Goal: Navigation & Orientation: Find specific page/section

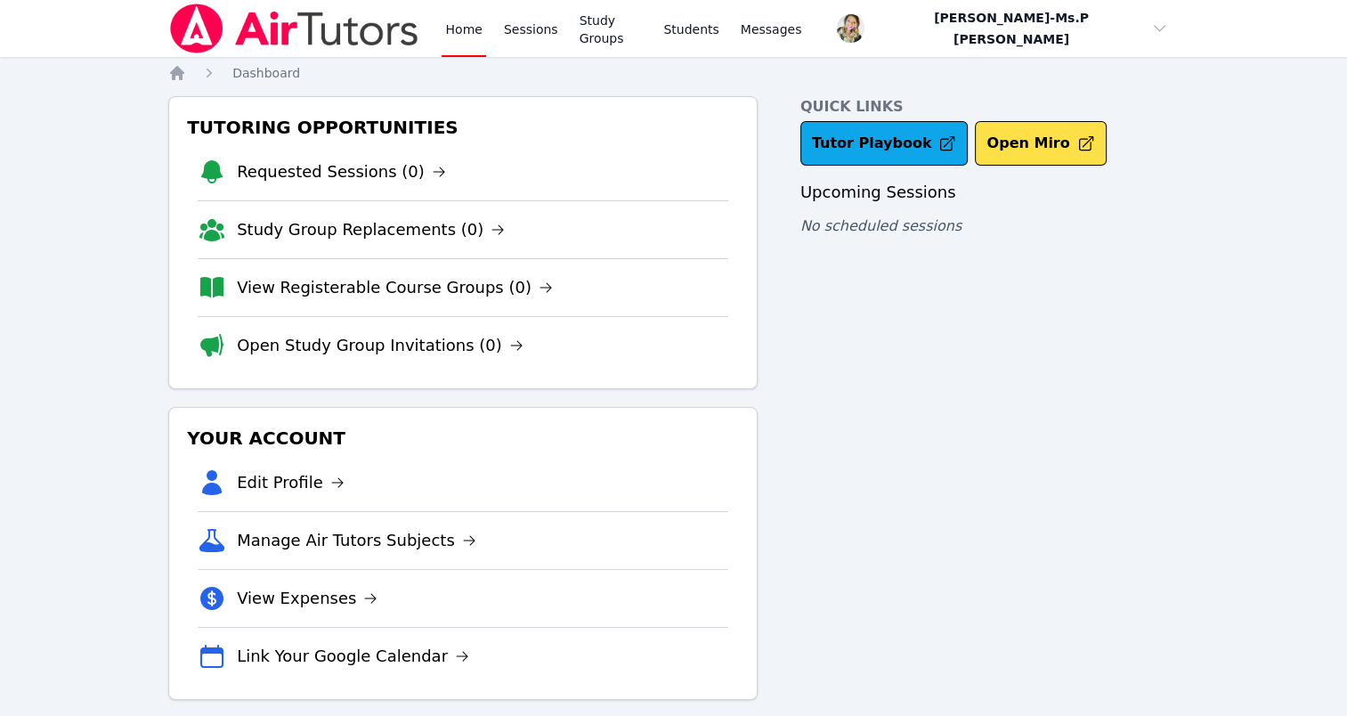
click at [459, 24] on link "Home" at bounding box center [464, 28] width 44 height 57
click at [535, 32] on link "Sessions" at bounding box center [530, 28] width 61 height 57
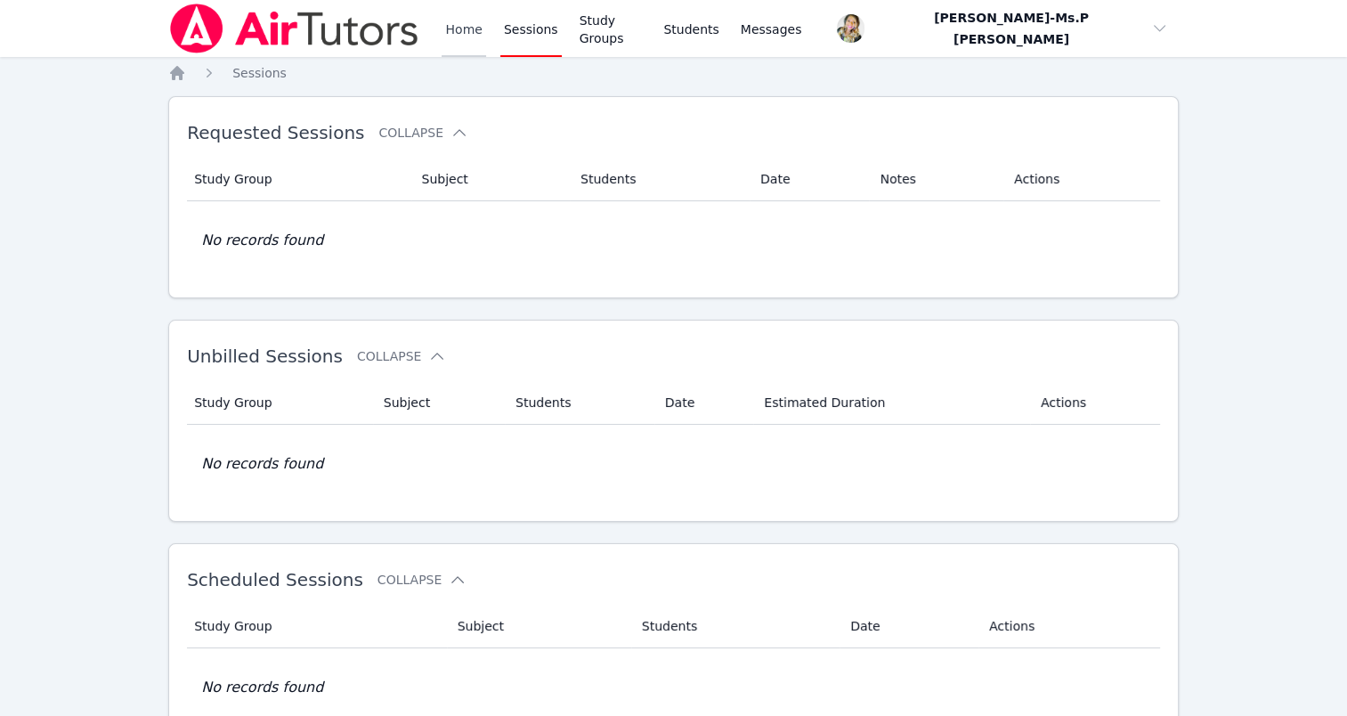
click at [444, 36] on link "Home" at bounding box center [464, 28] width 44 height 57
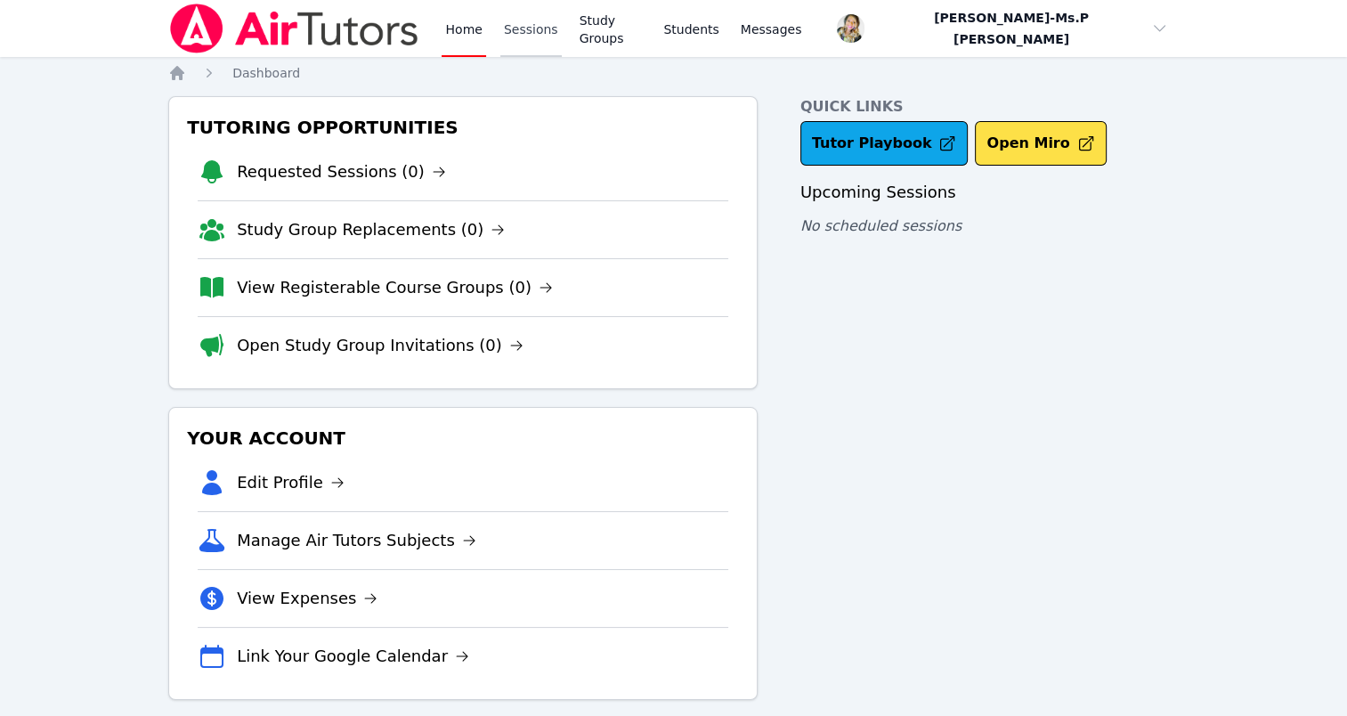
click at [514, 35] on link "Sessions" at bounding box center [530, 28] width 61 height 57
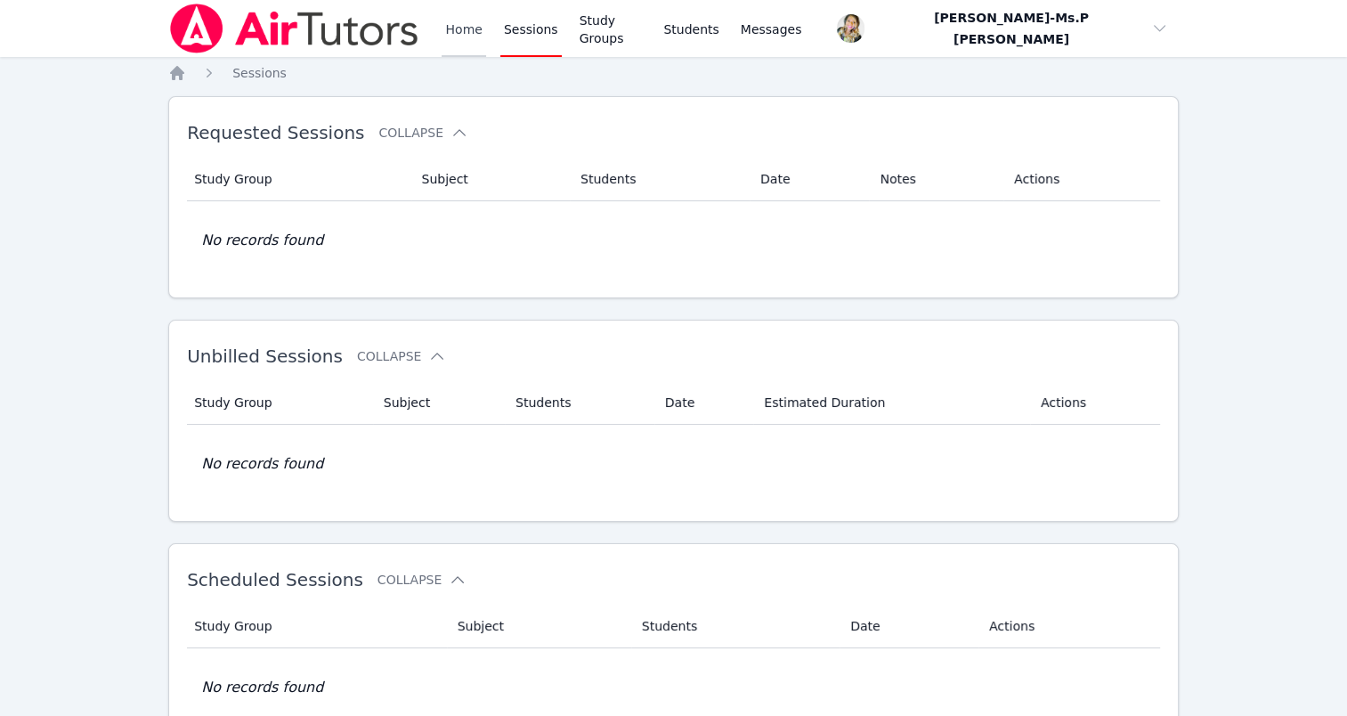
click at [482, 26] on link "Home" at bounding box center [464, 28] width 44 height 57
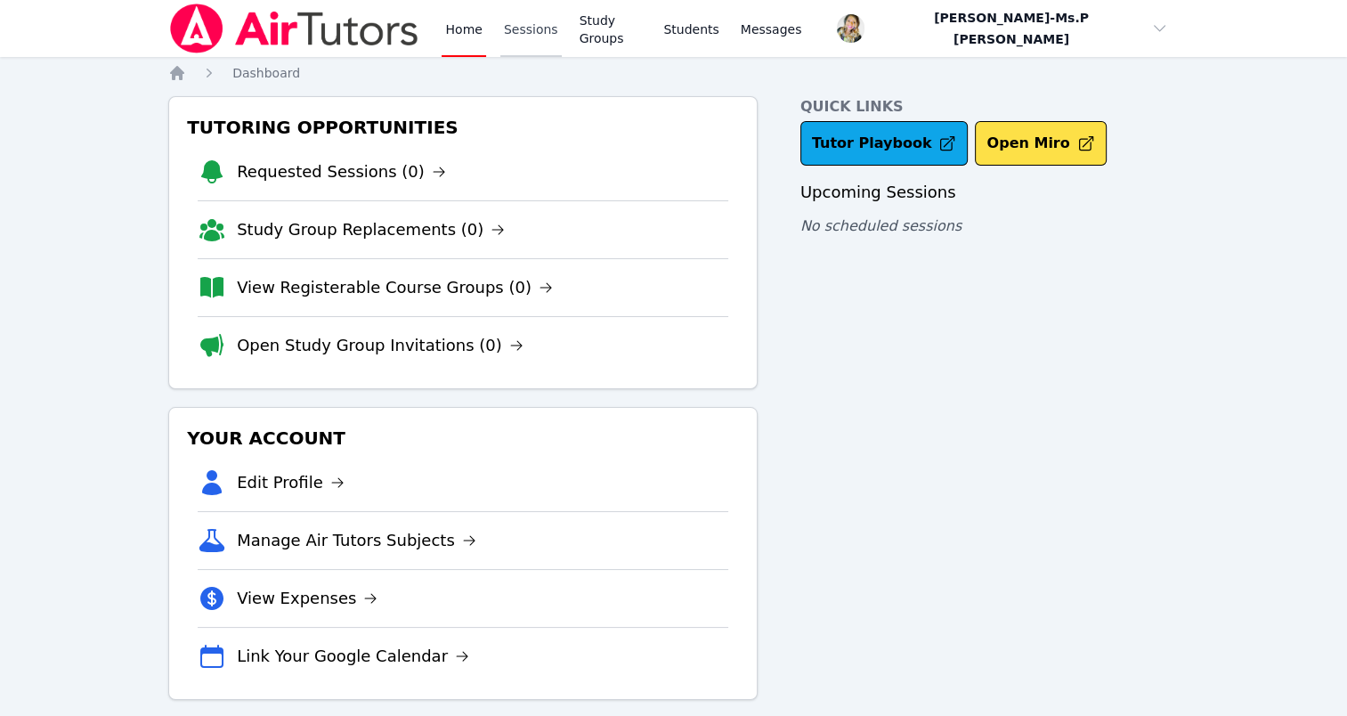
click at [531, 32] on link "Sessions" at bounding box center [530, 28] width 61 height 57
